Goal: Information Seeking & Learning: Learn about a topic

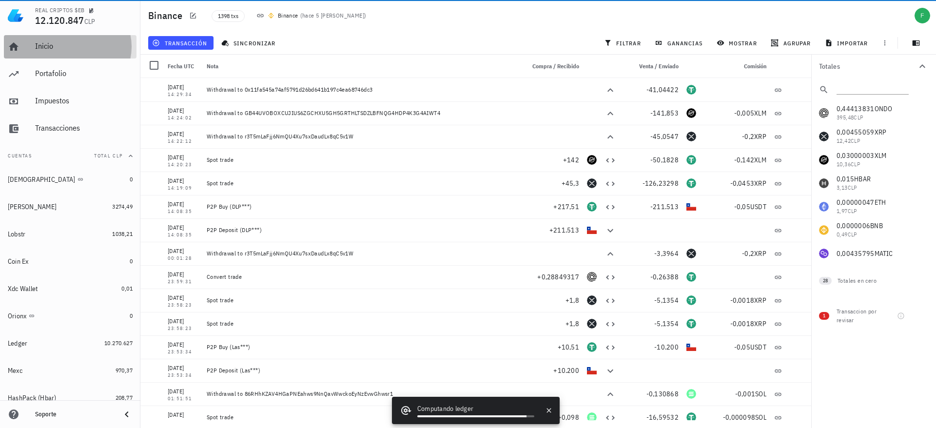
click at [54, 53] on div "Inicio" at bounding box center [83, 47] width 97 height 22
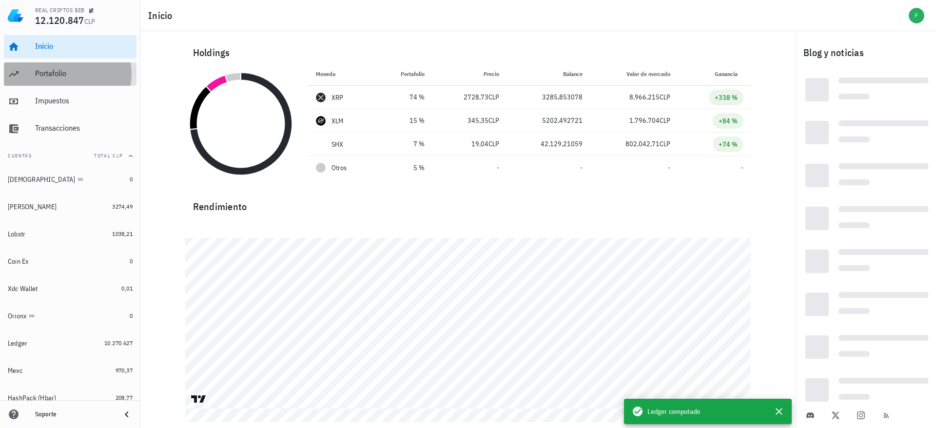
click at [73, 70] on div "Portafolio" at bounding box center [83, 73] width 97 height 9
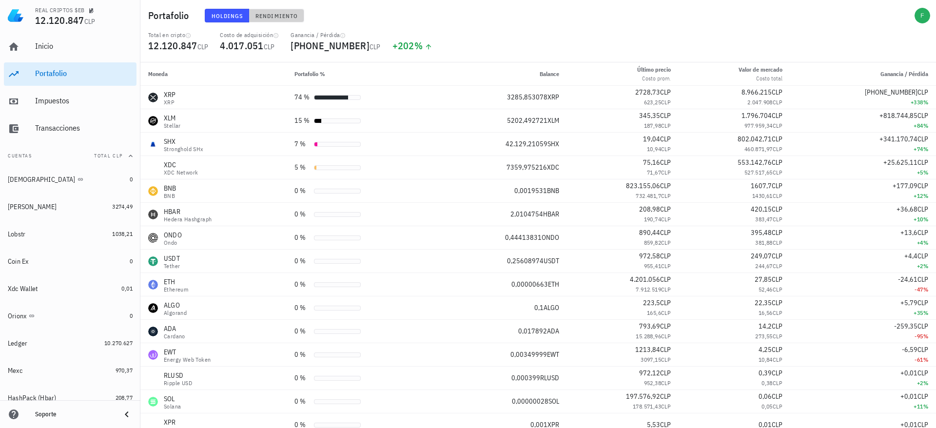
click at [274, 14] on span "Rendimiento" at bounding box center [276, 15] width 43 height 7
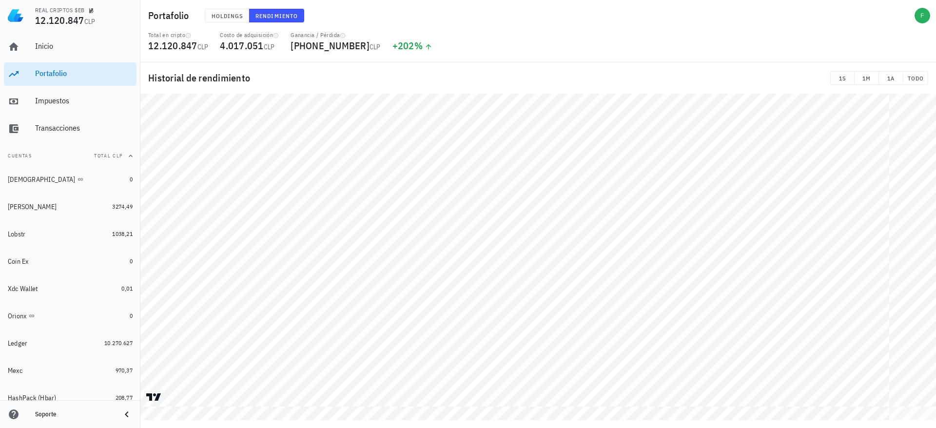
click at [707, 405] on table at bounding box center [537, 257] width 795 height 327
click at [279, 404] on table at bounding box center [537, 257] width 795 height 327
click at [929, 6] on button "button" at bounding box center [921, 15] width 23 height 23
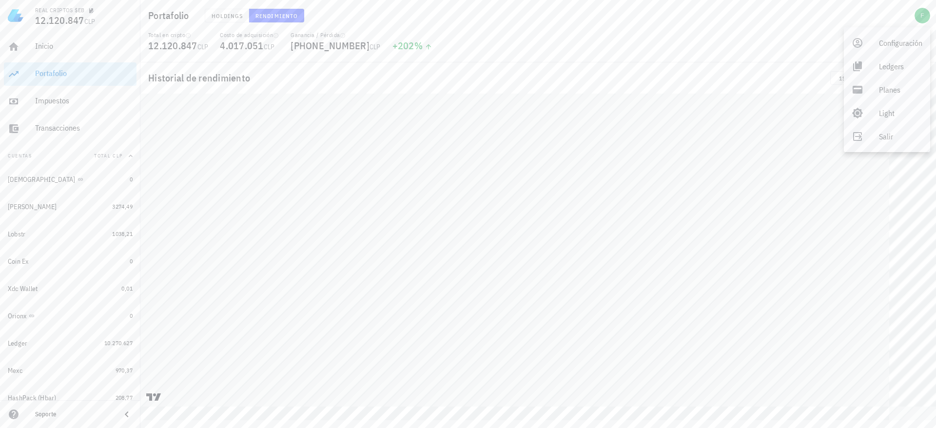
click at [91, 20] on span "CLP" at bounding box center [89, 21] width 11 height 9
click at [91, 10] on icon "button" at bounding box center [91, 10] width 5 height 5
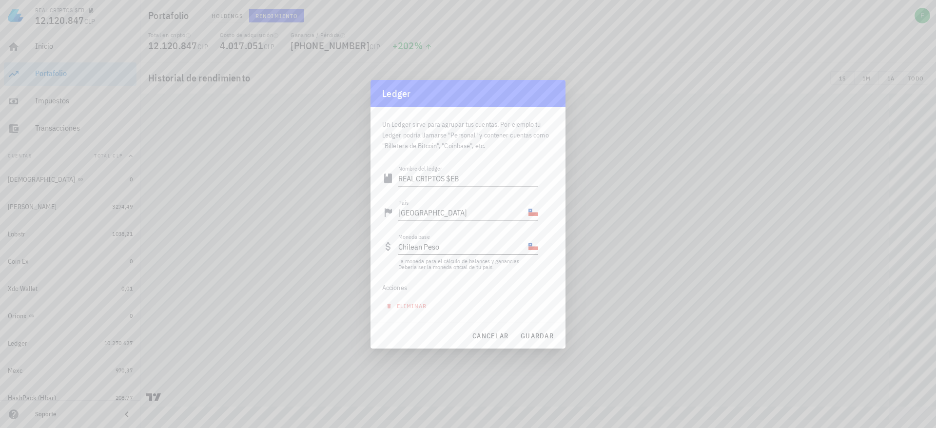
click at [534, 250] on div "CLP-icon" at bounding box center [533, 247] width 10 height 10
click at [529, 212] on div "CL-icon" at bounding box center [533, 213] width 10 height 10
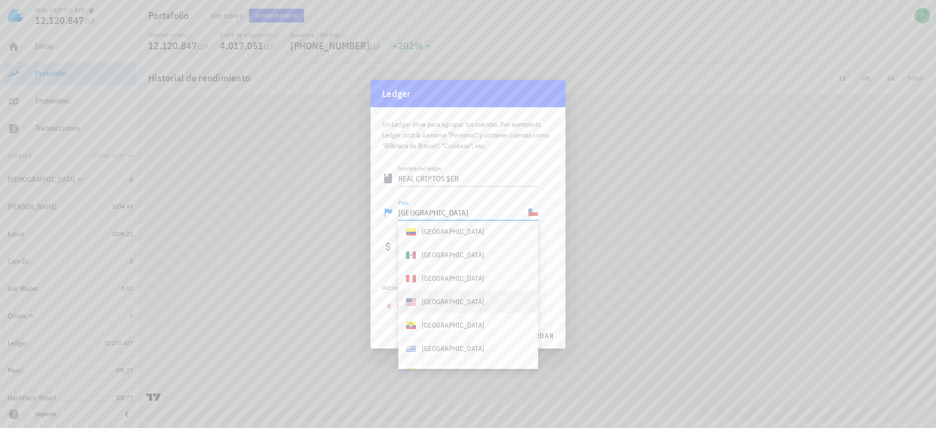
scroll to position [73, 0]
click at [434, 303] on div "Estados Unidos" at bounding box center [453, 304] width 62 height 10
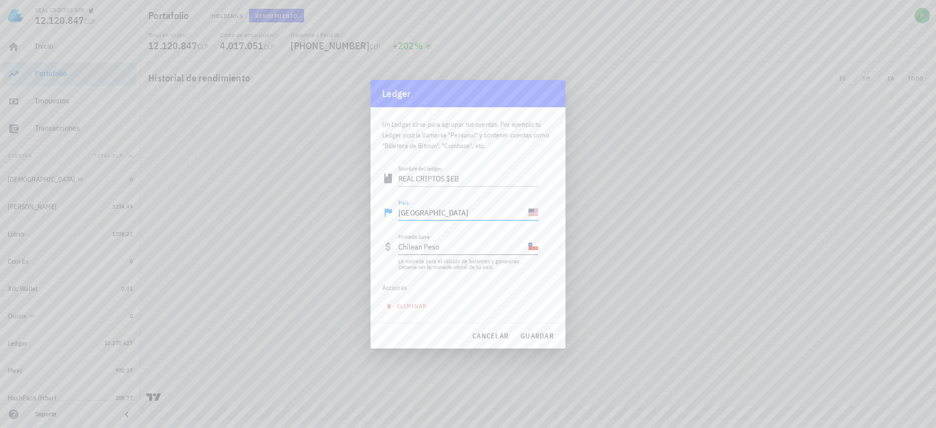
click at [530, 250] on div "CLP-icon" at bounding box center [533, 247] width 10 height 10
click at [474, 251] on input "Moneda base" at bounding box center [482, 247] width 87 height 16
click at [445, 251] on input "Moneda base" at bounding box center [482, 247] width 87 height 16
click at [527, 219] on div "País Estados Unidos" at bounding box center [468, 213] width 140 height 16
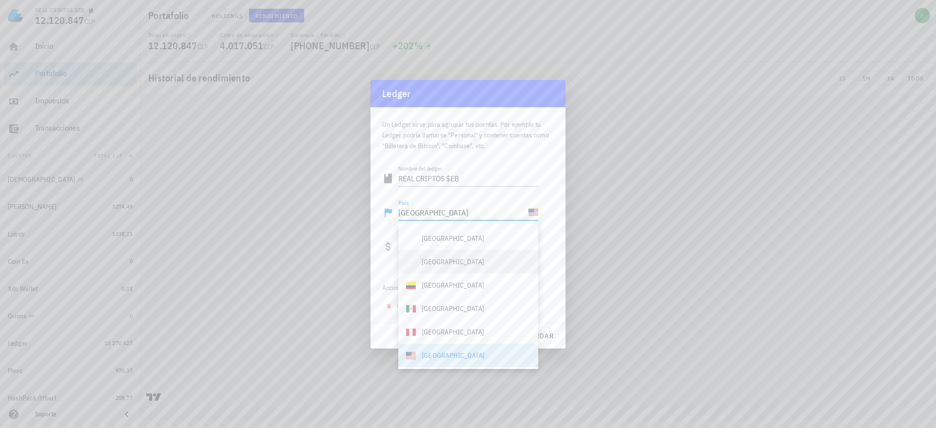
scroll to position [0, 0]
click at [420, 236] on div "Chile" at bounding box center [445, 236] width 78 height 10
type input "Chile"
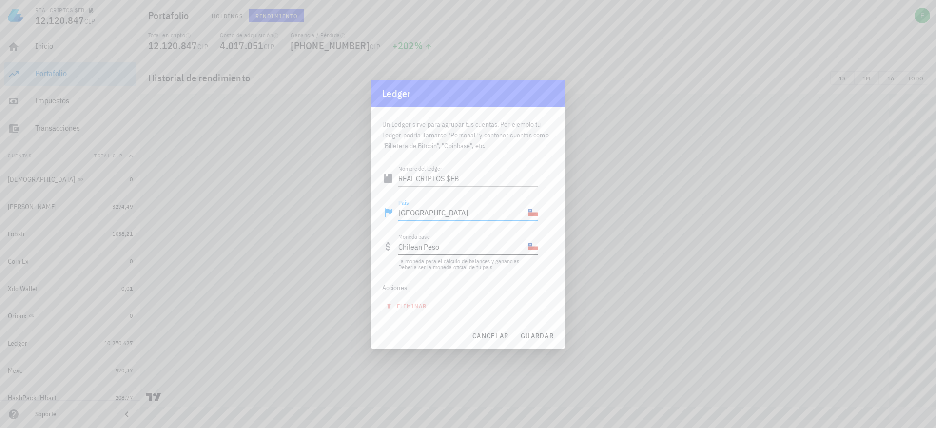
click at [535, 246] on div "CLP-icon" at bounding box center [533, 247] width 10 height 10
click at [467, 248] on input "Moneda base" at bounding box center [482, 247] width 87 height 16
click at [433, 251] on div "Chilean Peso" at bounding box center [462, 247] width 128 height 16
drag, startPoint x: 446, startPoint y: 244, endPoint x: 363, endPoint y: 244, distance: 83.3
click at [363, 244] on div "REAL CRIPTOS $EB 12.120.847 CLP Inicio Portafolio Impuestos Transacciones Cuent…" at bounding box center [468, 214] width 936 height 428
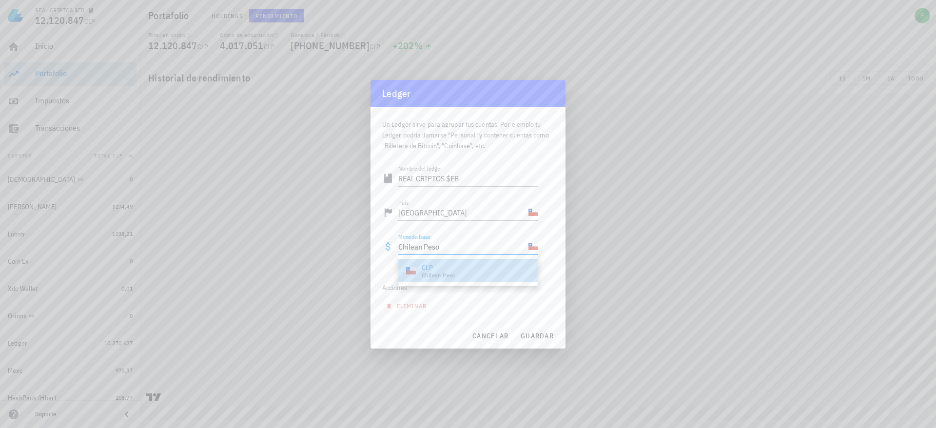
click at [420, 266] on div "CLP Chilean Peso" at bounding box center [430, 271] width 49 height 16
click at [491, 339] on span "cancelar" at bounding box center [490, 335] width 37 height 9
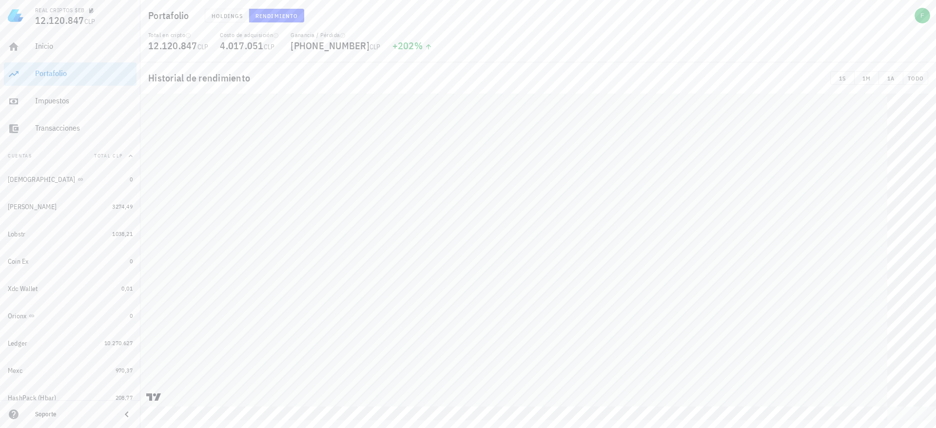
click at [912, 32] on div "Portafolio Holdings Rendimiento Total en cripto 12.120.847 CLP Costo de adquisi…" at bounding box center [468, 210] width 936 height 420
click at [927, 70] on div "Historial de rendimiento 1S 1M 1A TODO" at bounding box center [537, 77] width 795 height 31
click at [922, 77] on span "TODO" at bounding box center [915, 78] width 17 height 7
click at [57, 398] on div "REAL CRIPTOS $EB 12.120.847 CLP Inicio Portafolio Impuestos Transacciones Cuent…" at bounding box center [468, 214] width 936 height 428
click at [140, 322] on div "REAL CRIPTOS $EB 12.120.847 CLP Inicio Portafolio Impuestos Transacciones Cuent…" at bounding box center [468, 214] width 936 height 428
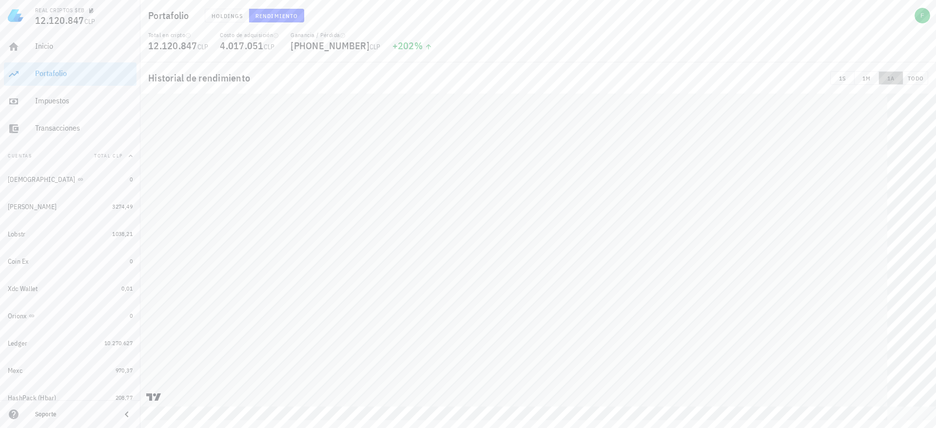
click at [888, 82] on button "1A" at bounding box center [891, 78] width 24 height 14
click at [928, 73] on div "Historial de rendimiento 1S 1M 1A TODO" at bounding box center [537, 77] width 795 height 31
click at [916, 77] on span "TODO" at bounding box center [915, 78] width 17 height 7
click at [43, 102] on div "Impuestos" at bounding box center [83, 100] width 97 height 9
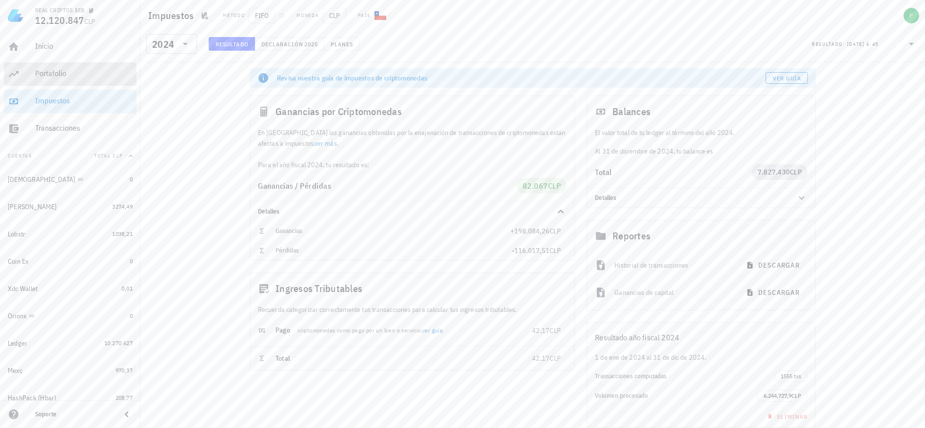
click at [52, 75] on div "Portafolio" at bounding box center [83, 73] width 97 height 9
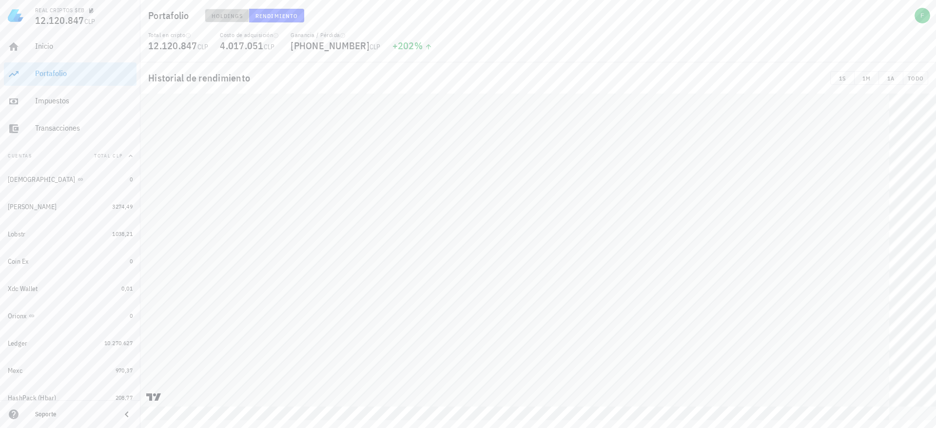
click at [222, 14] on span "Holdings" at bounding box center [227, 15] width 32 height 7
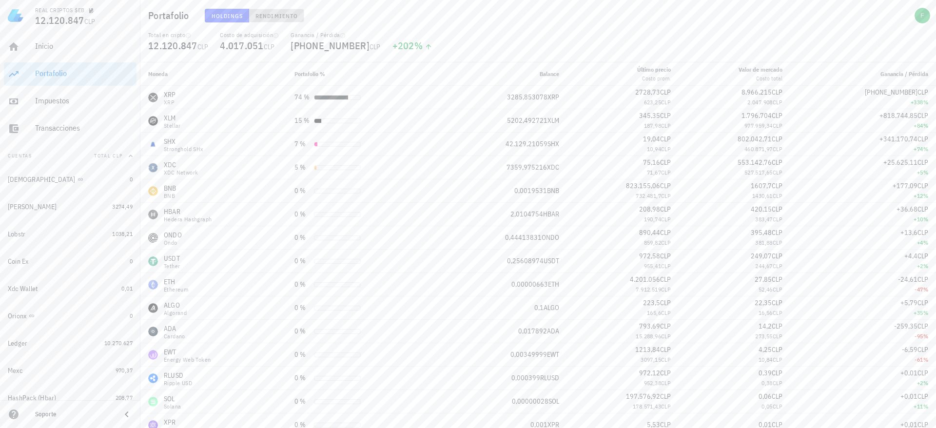
click at [269, 15] on span "Rendimiento" at bounding box center [276, 15] width 43 height 7
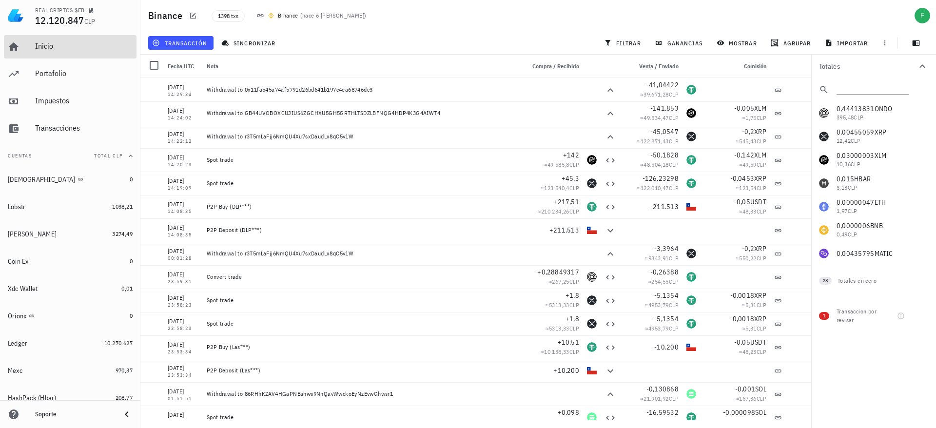
click at [48, 48] on div "Inicio" at bounding box center [83, 45] width 97 height 9
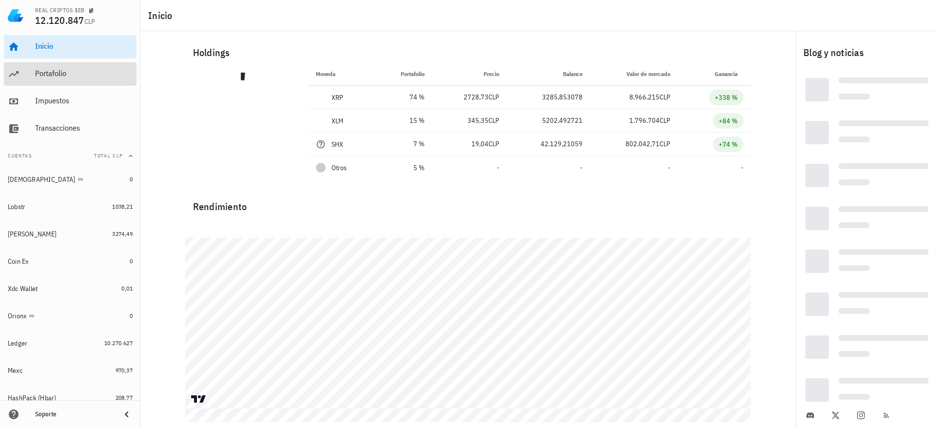
click at [48, 70] on div "Portafolio" at bounding box center [83, 73] width 97 height 9
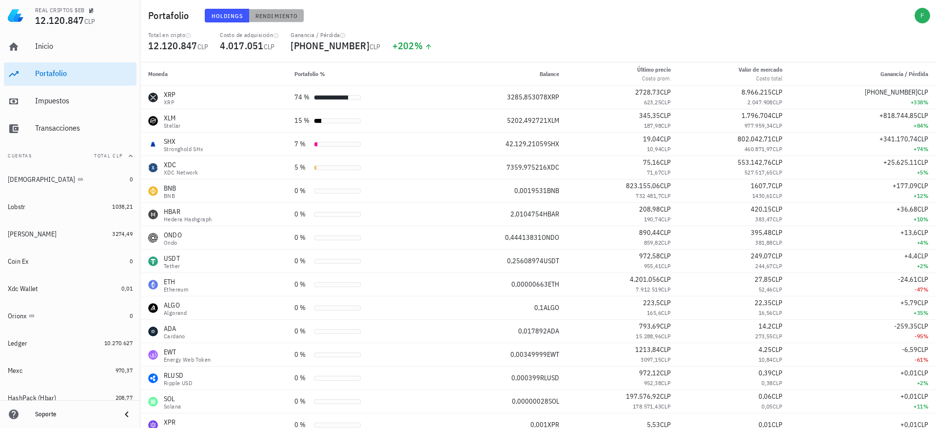
click at [278, 15] on span "Rendimiento" at bounding box center [276, 15] width 43 height 7
